Goal: Complete application form

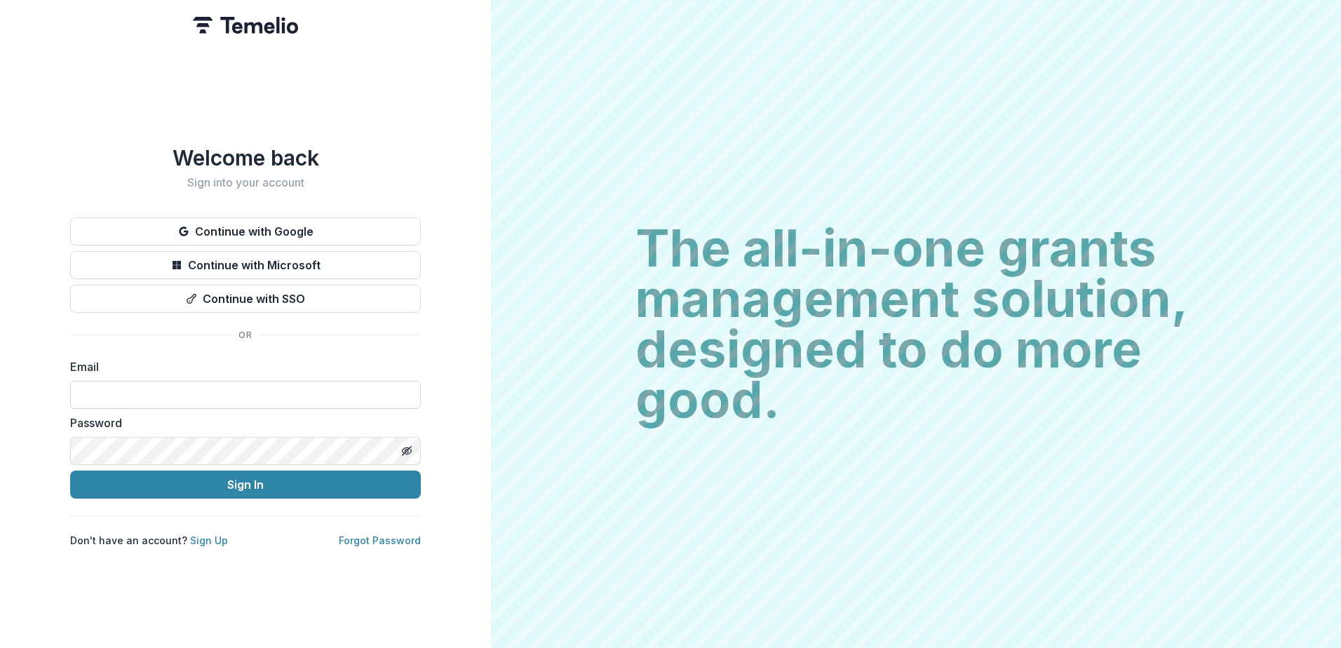
click at [264, 385] on input at bounding box center [245, 395] width 351 height 28
click at [283, 253] on button "Continue with Microsoft" at bounding box center [245, 265] width 351 height 28
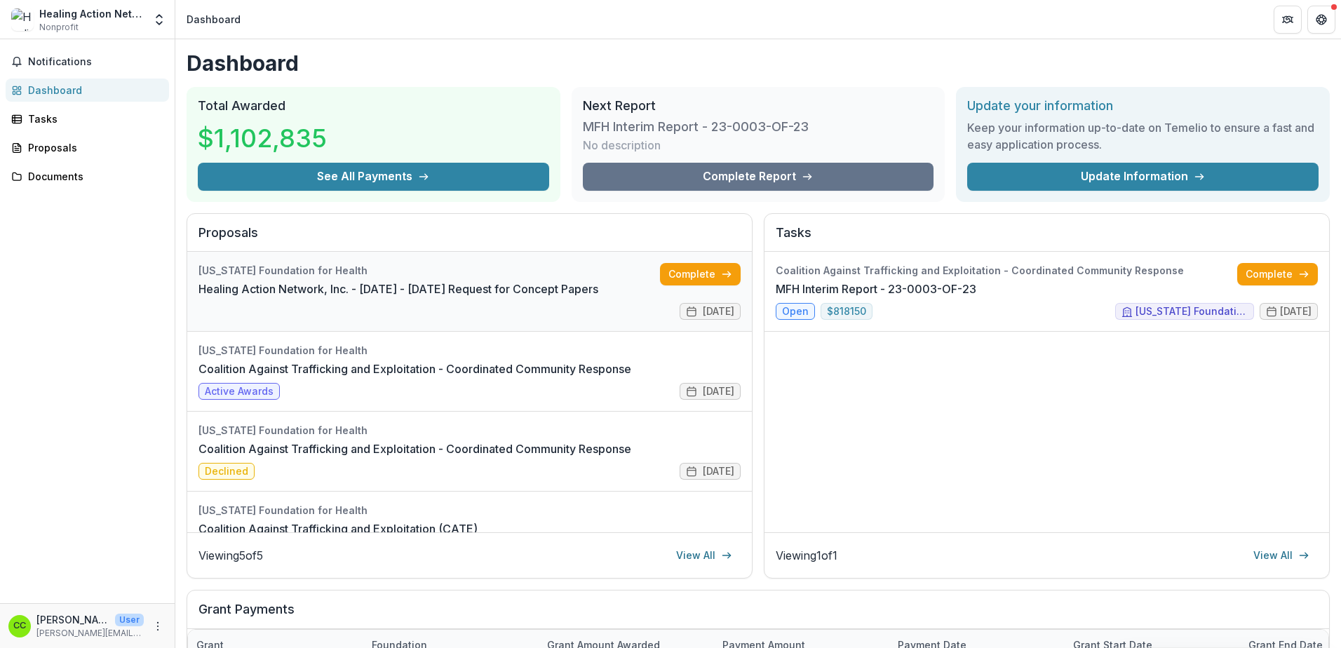
click at [297, 282] on link "Healing Action Network, Inc. - 2025 - 2025 Request for Concept Papers" at bounding box center [398, 289] width 400 height 17
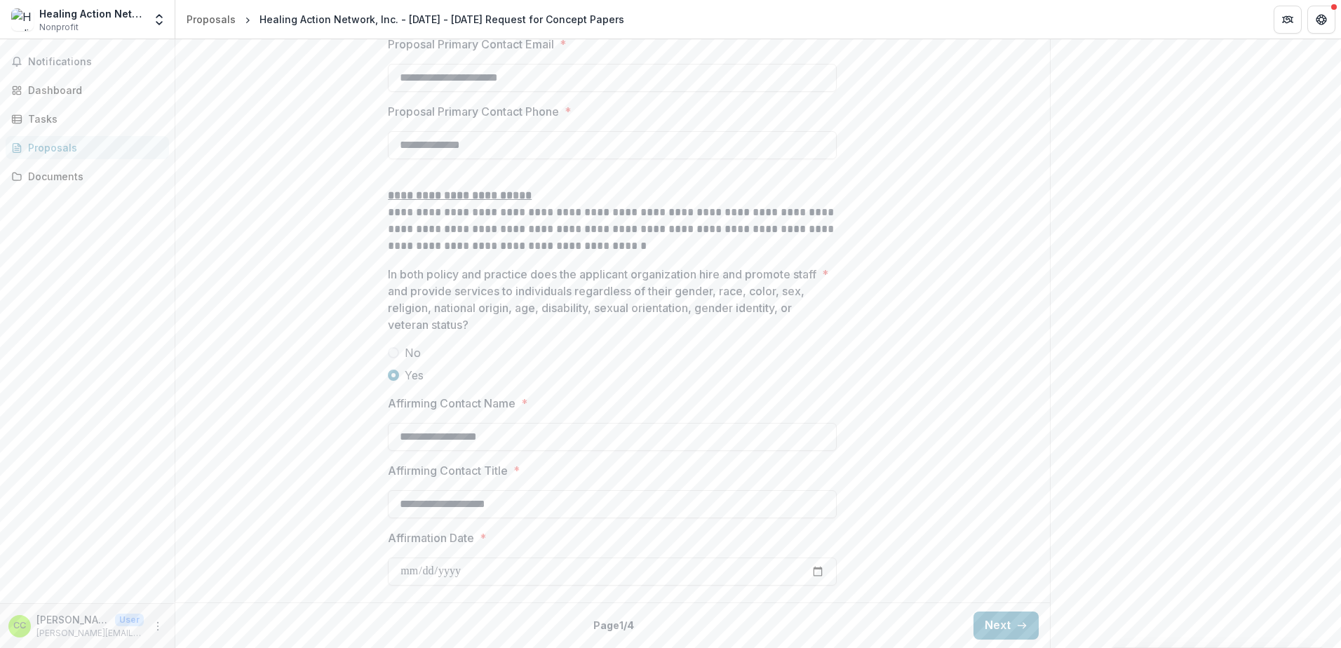
scroll to position [2053, 0]
click at [1006, 624] on button "Next" at bounding box center [1005, 626] width 65 height 28
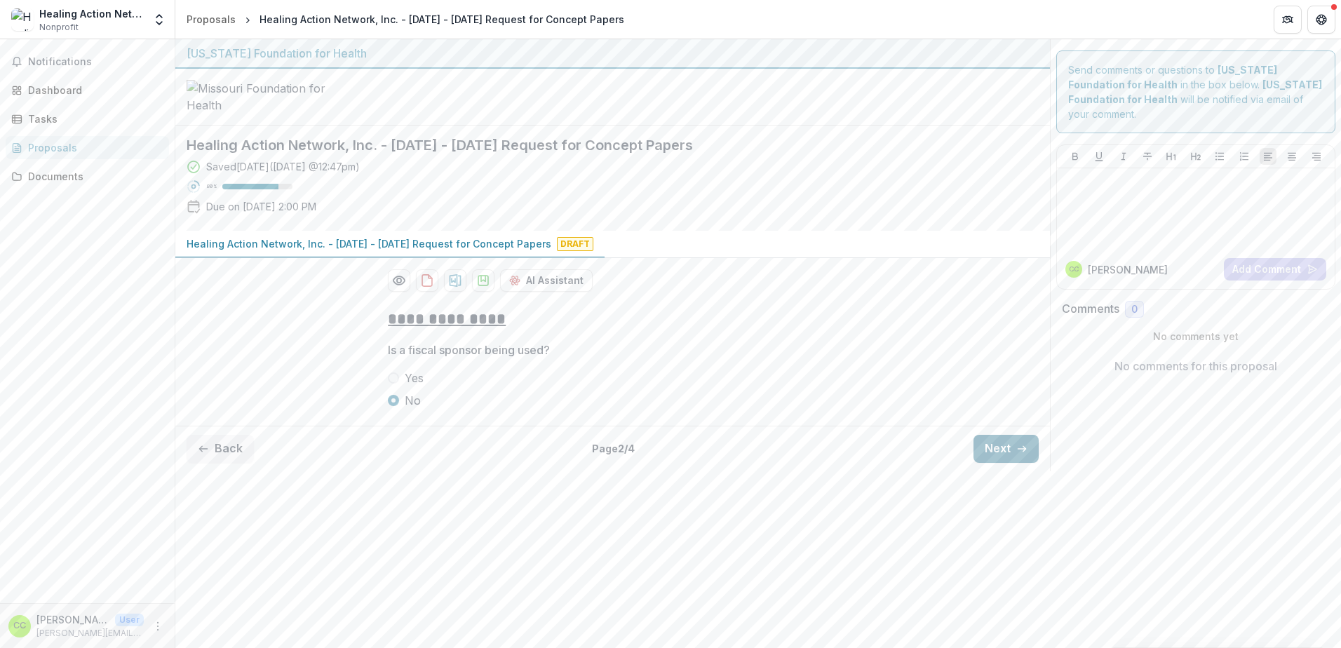
click at [995, 463] on button "Next" at bounding box center [1005, 449] width 65 height 28
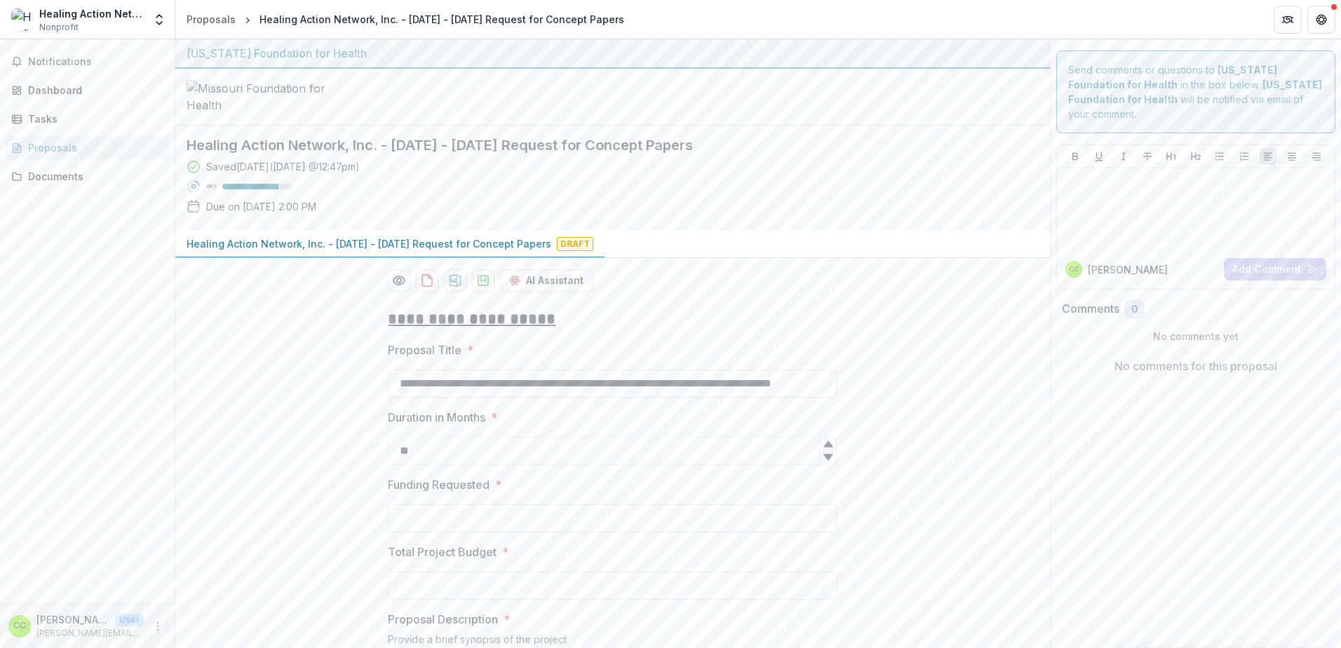
scroll to position [70, 0]
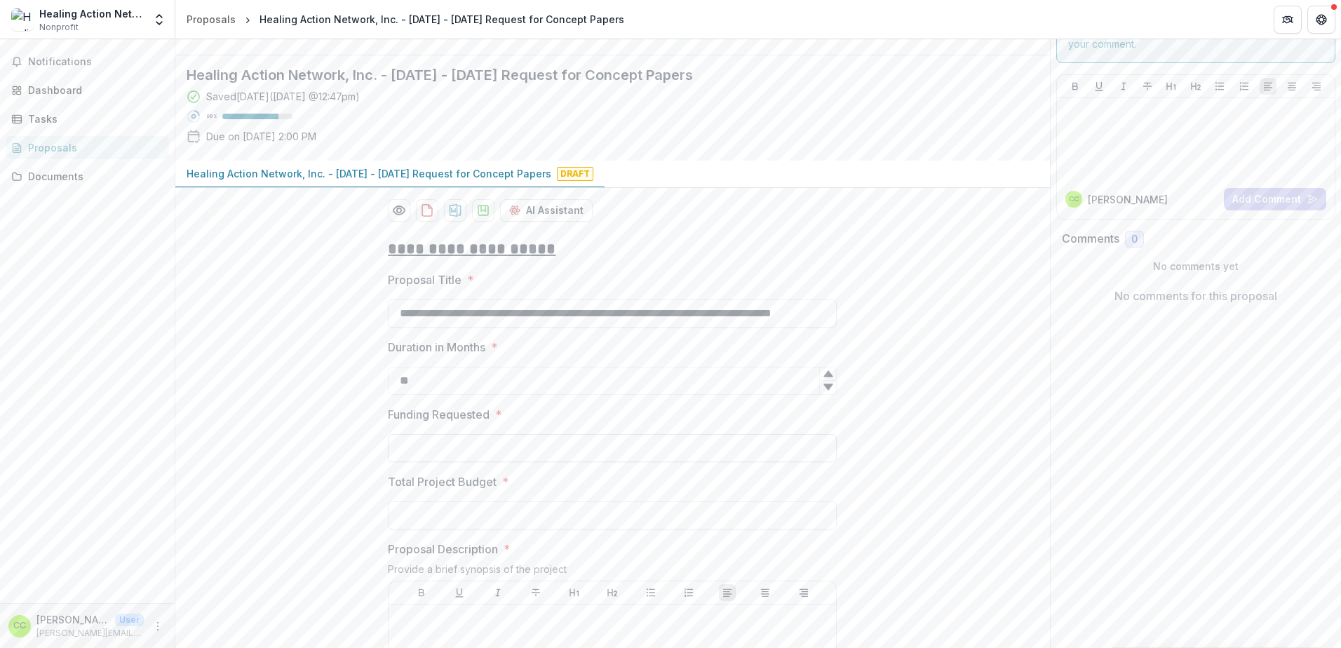
click at [435, 462] on input "Funding Requested *" at bounding box center [612, 448] width 449 height 28
type input "********"
click at [438, 529] on input "Total Project Budget *" at bounding box center [612, 515] width 449 height 28
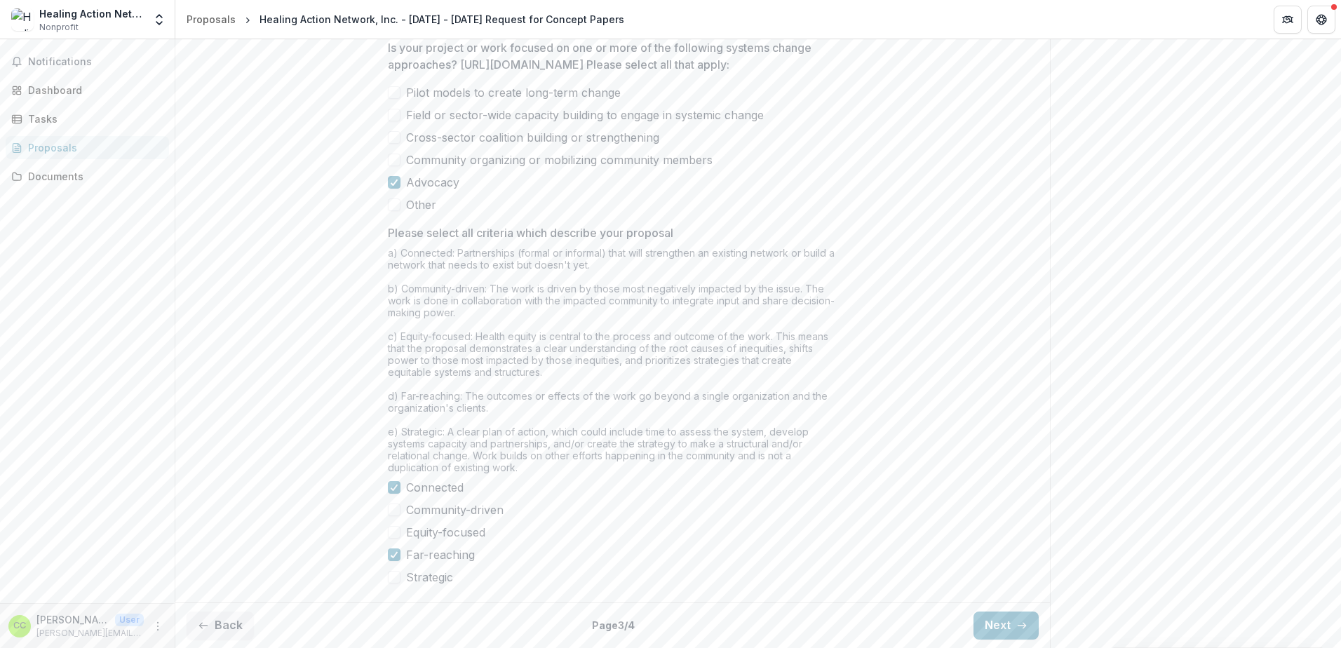
scroll to position [1077, 0]
type input "**********"
click at [987, 619] on button "Next" at bounding box center [1005, 626] width 65 height 28
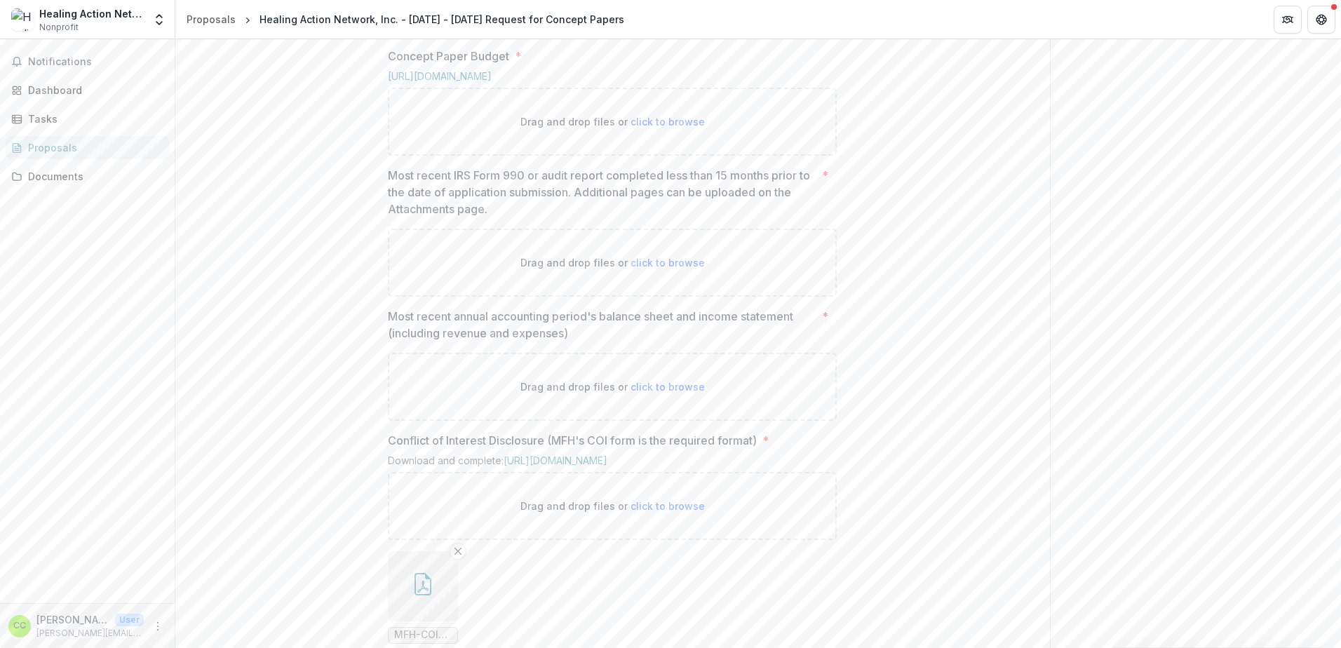
scroll to position [816, 0]
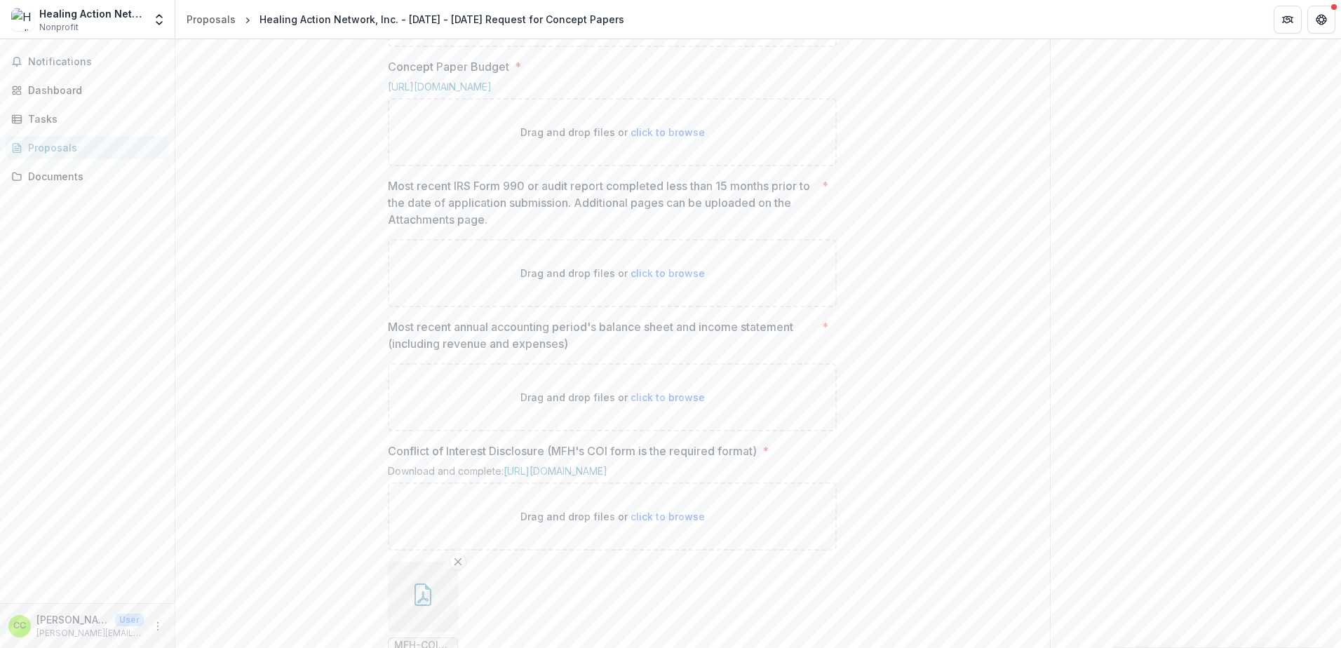
click at [641, 138] on span "click to browse" at bounding box center [667, 132] width 74 height 12
type input "**********"
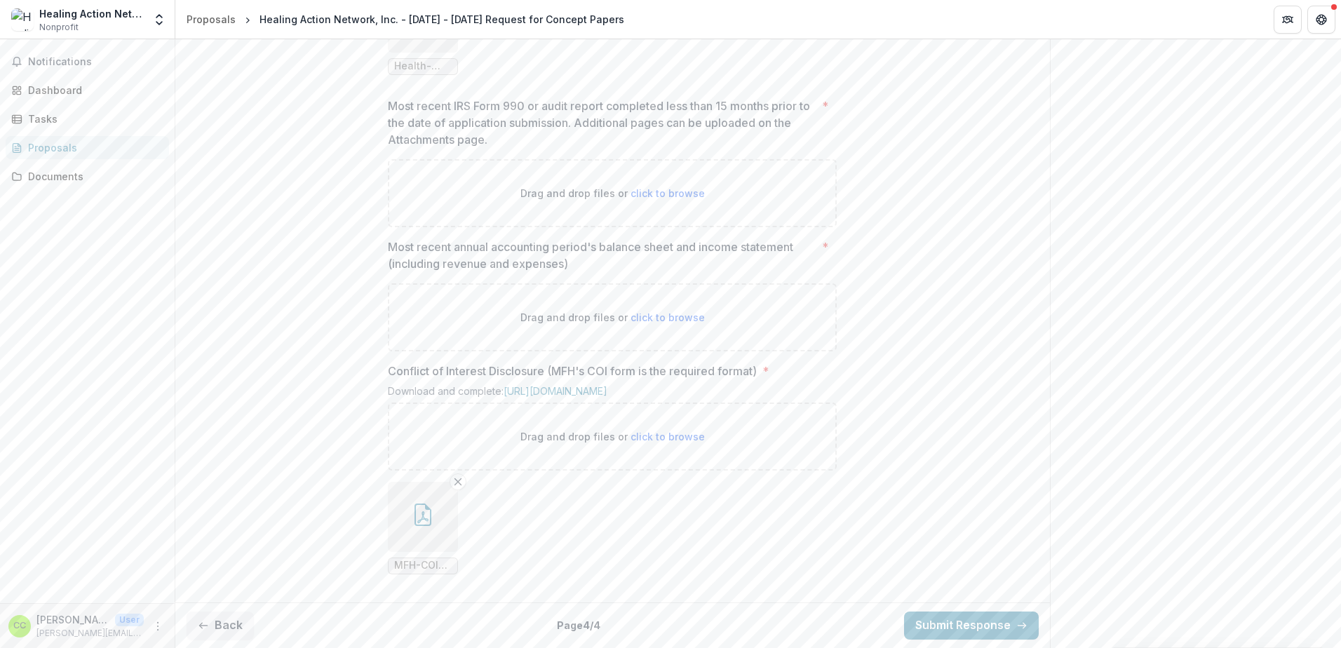
scroll to position [1141, 0]
click at [48, 123] on div "Tasks" at bounding box center [93, 119] width 130 height 15
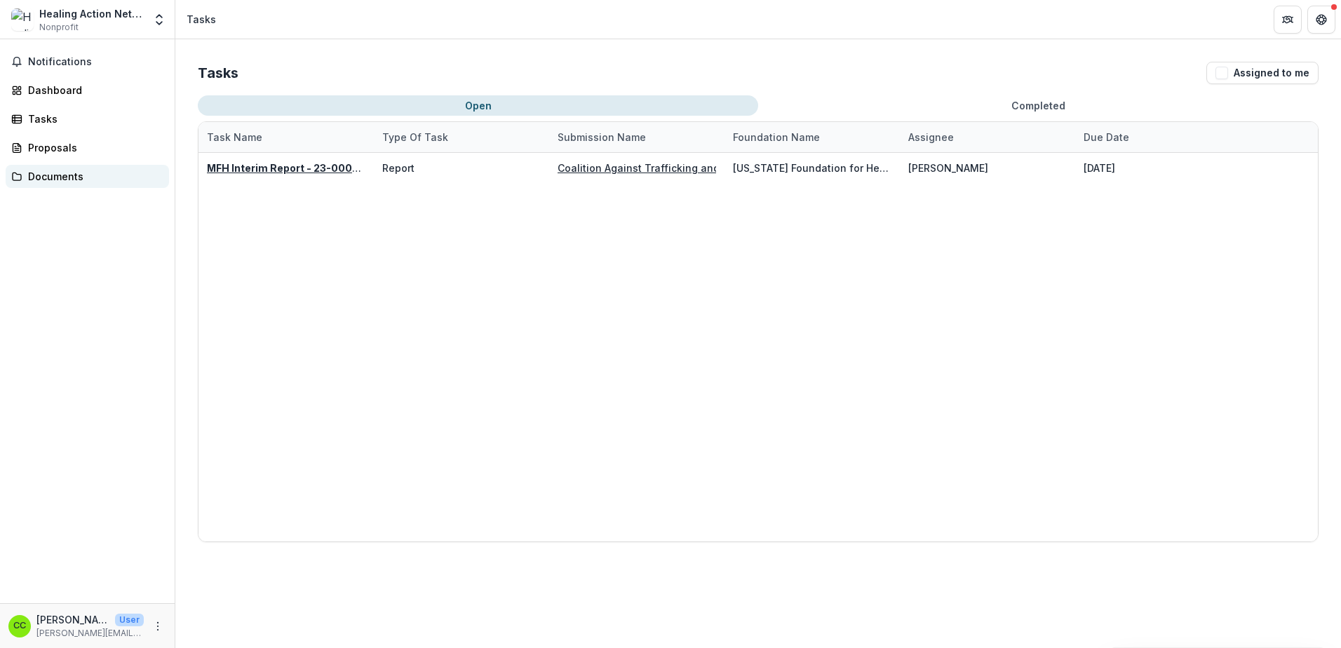
click at [70, 184] on link "Documents" at bounding box center [87, 176] width 163 height 23
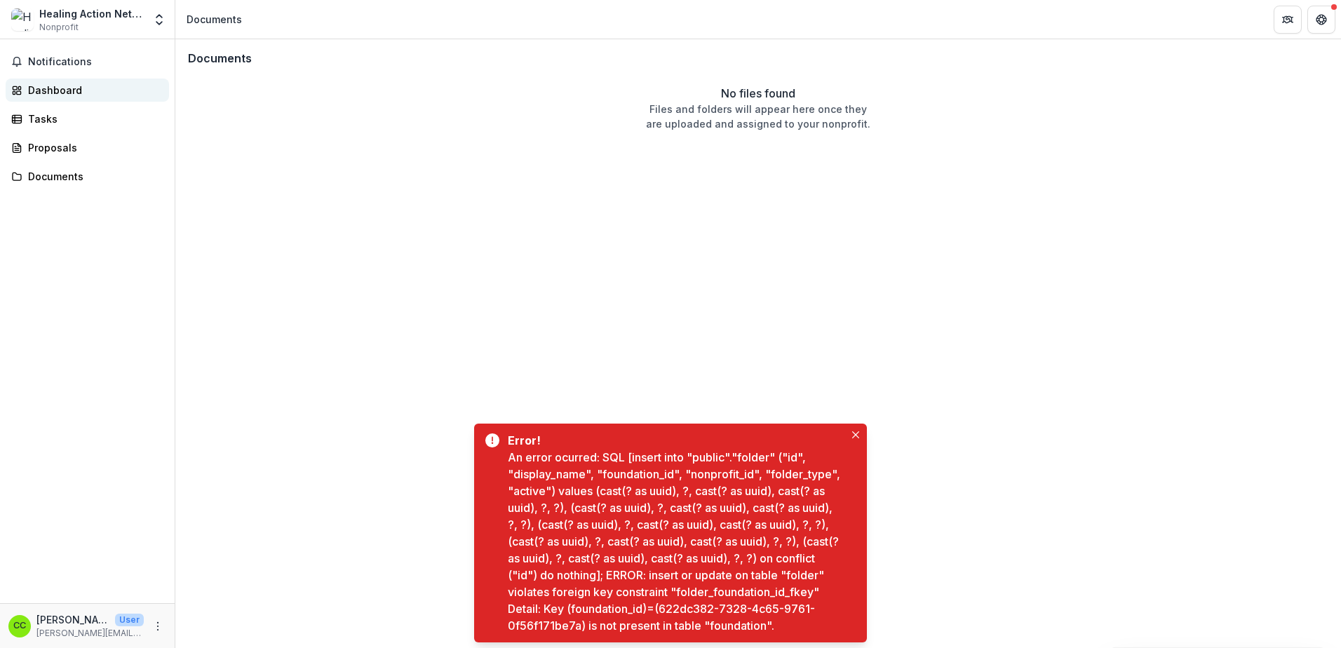
click at [41, 93] on div "Dashboard" at bounding box center [93, 90] width 130 height 15
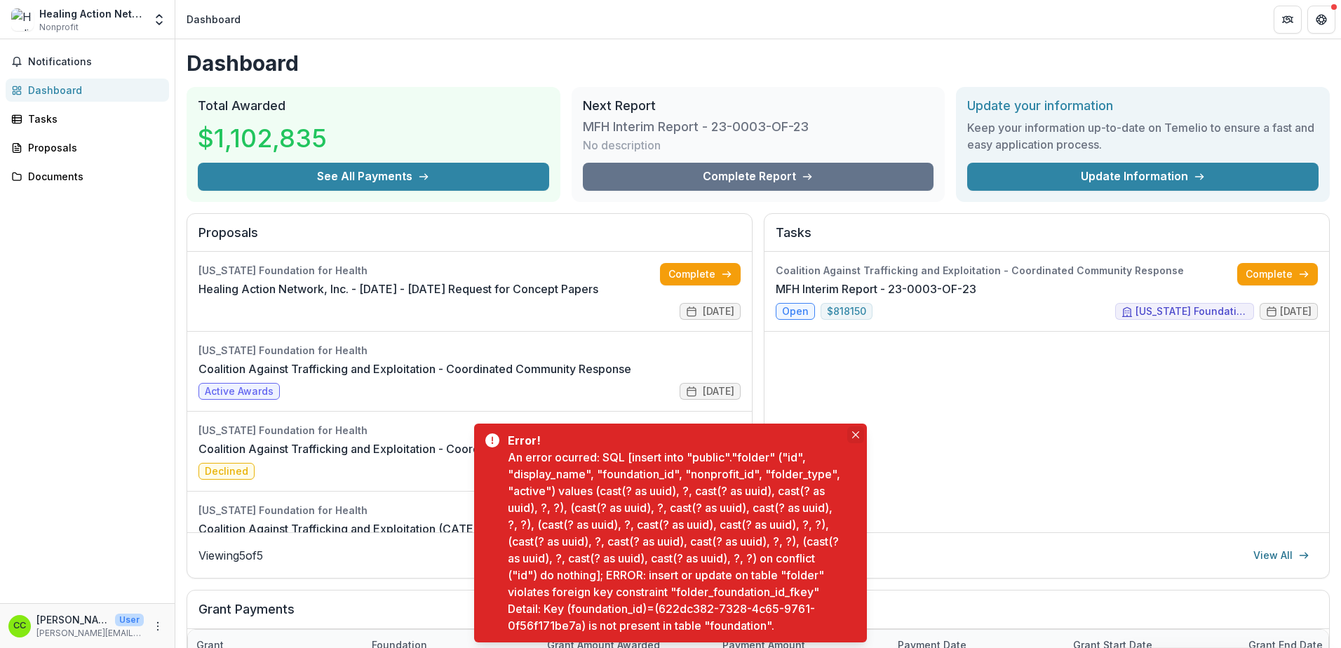
click at [863, 426] on button "Close" at bounding box center [855, 434] width 17 height 17
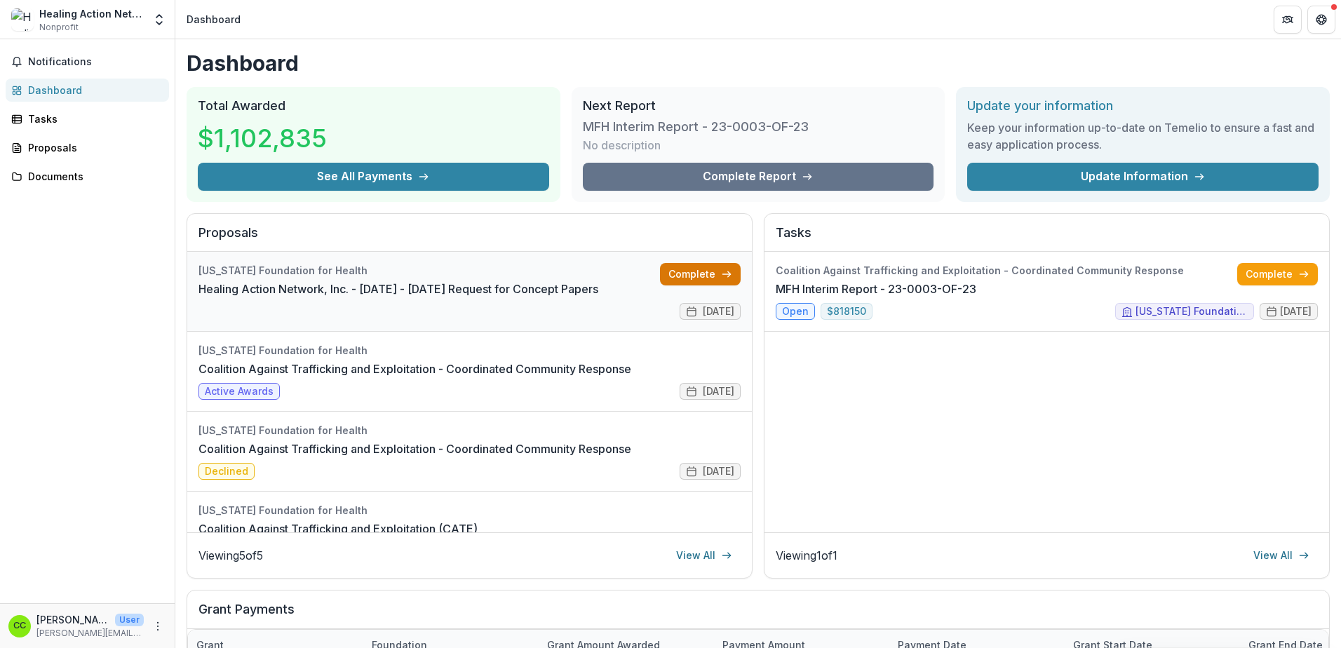
click at [680, 265] on link "Complete" at bounding box center [700, 274] width 81 height 22
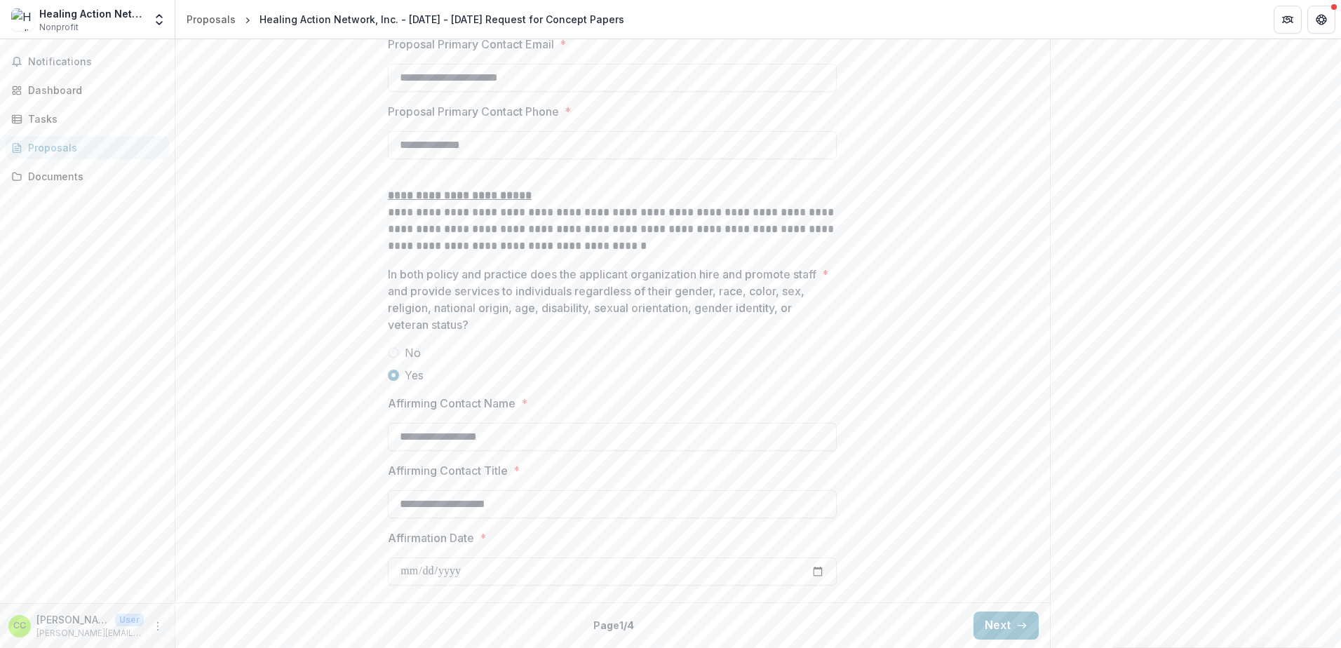
scroll to position [2053, 0]
click at [997, 626] on button "Next" at bounding box center [1005, 626] width 65 height 28
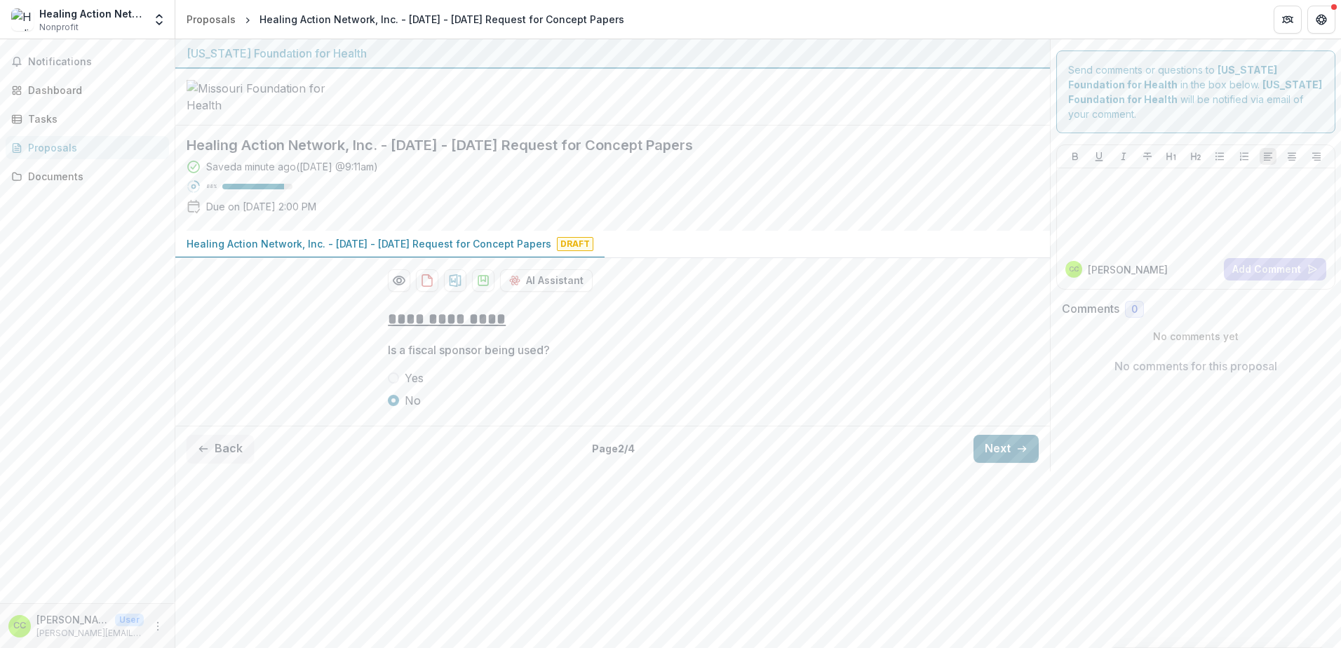
scroll to position [0, 0]
click at [993, 463] on button "Next" at bounding box center [1005, 449] width 65 height 28
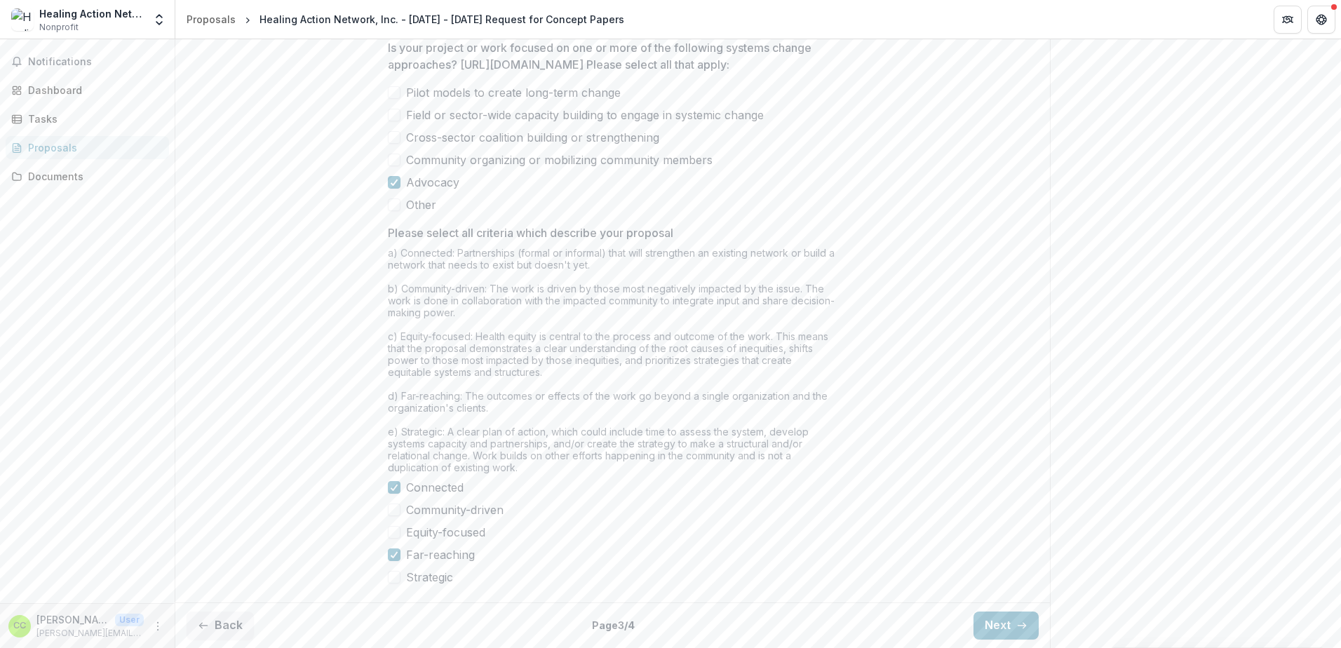
scroll to position [1077, 0]
click at [993, 620] on button "Next" at bounding box center [1005, 626] width 65 height 28
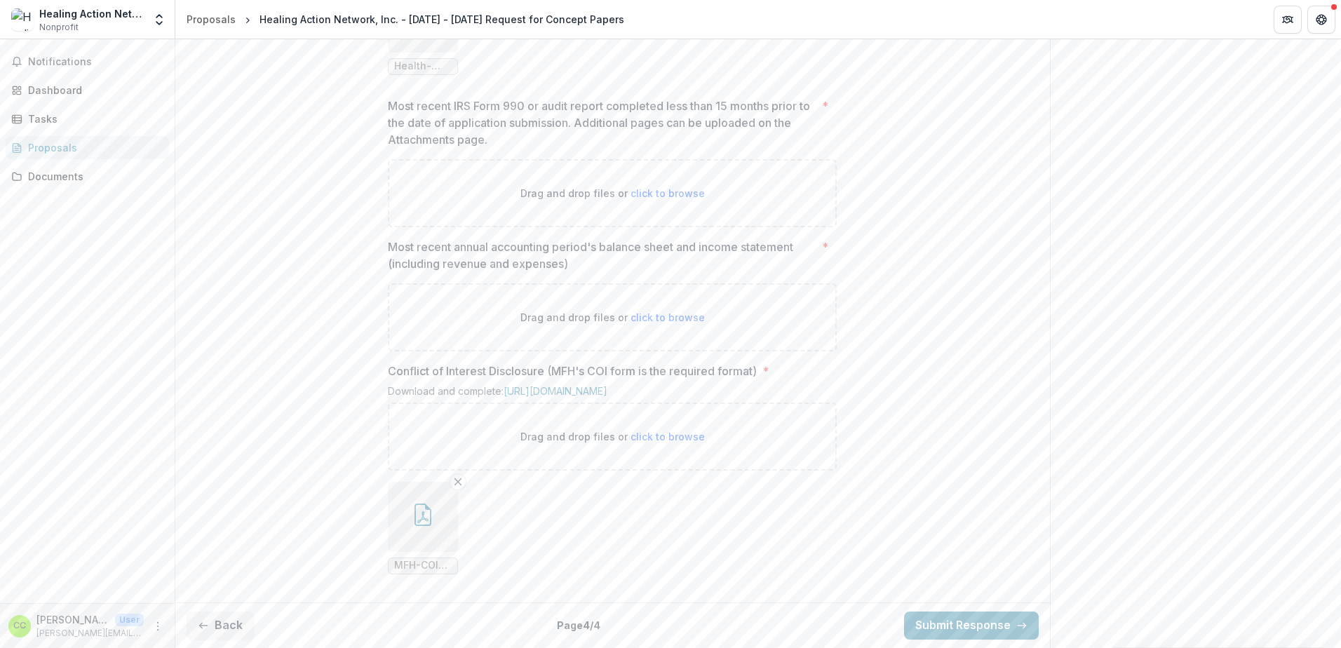
scroll to position [1141, 0]
click at [234, 629] on button "Back" at bounding box center [220, 626] width 67 height 28
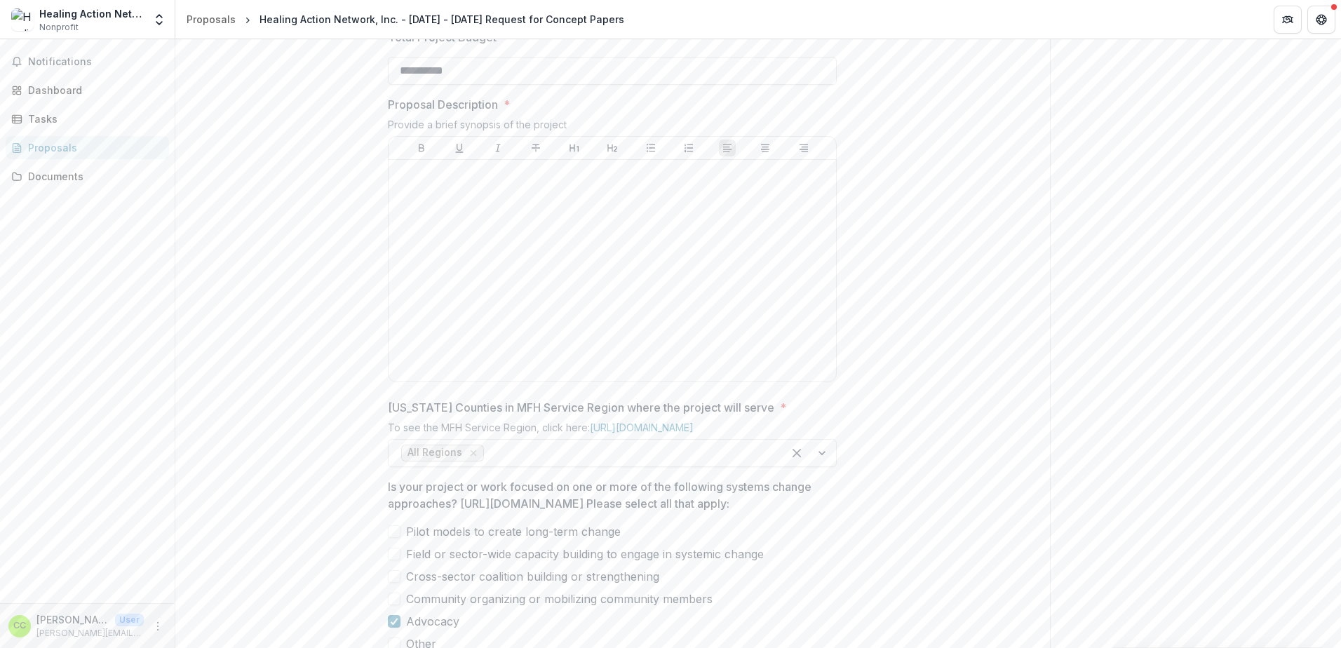
scroll to position [516, 0]
